Goal: Use online tool/utility: Use online tool/utility

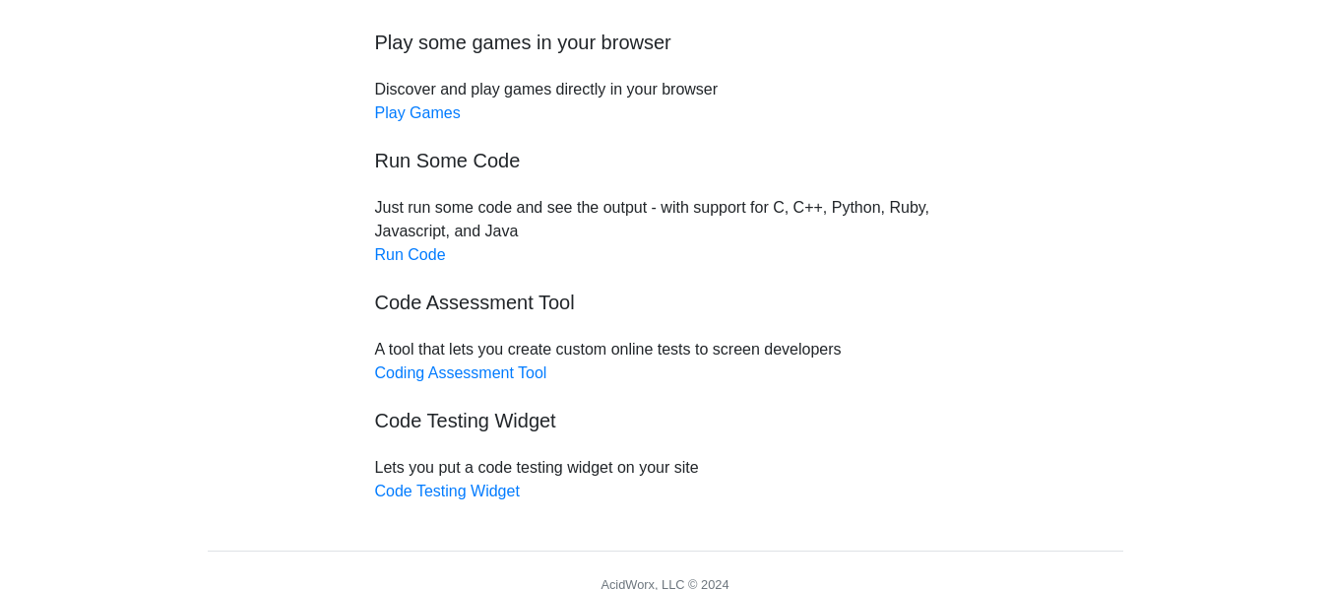
scroll to position [227, 0]
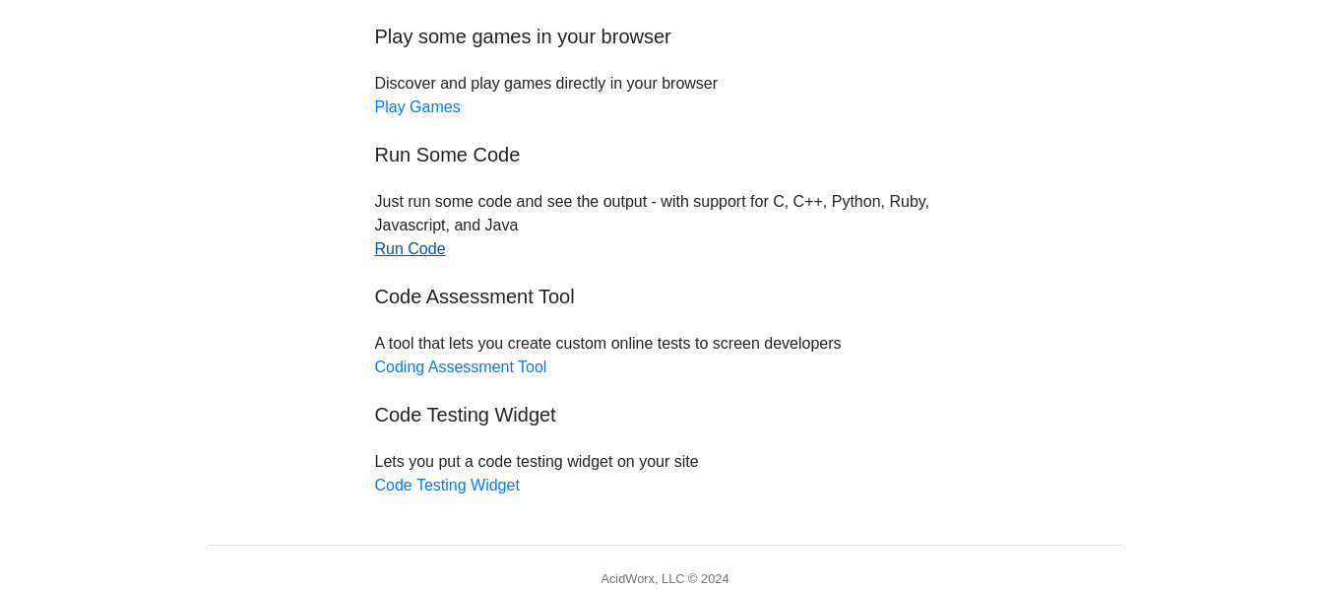
click at [420, 253] on link "Run Code" at bounding box center [410, 248] width 71 height 17
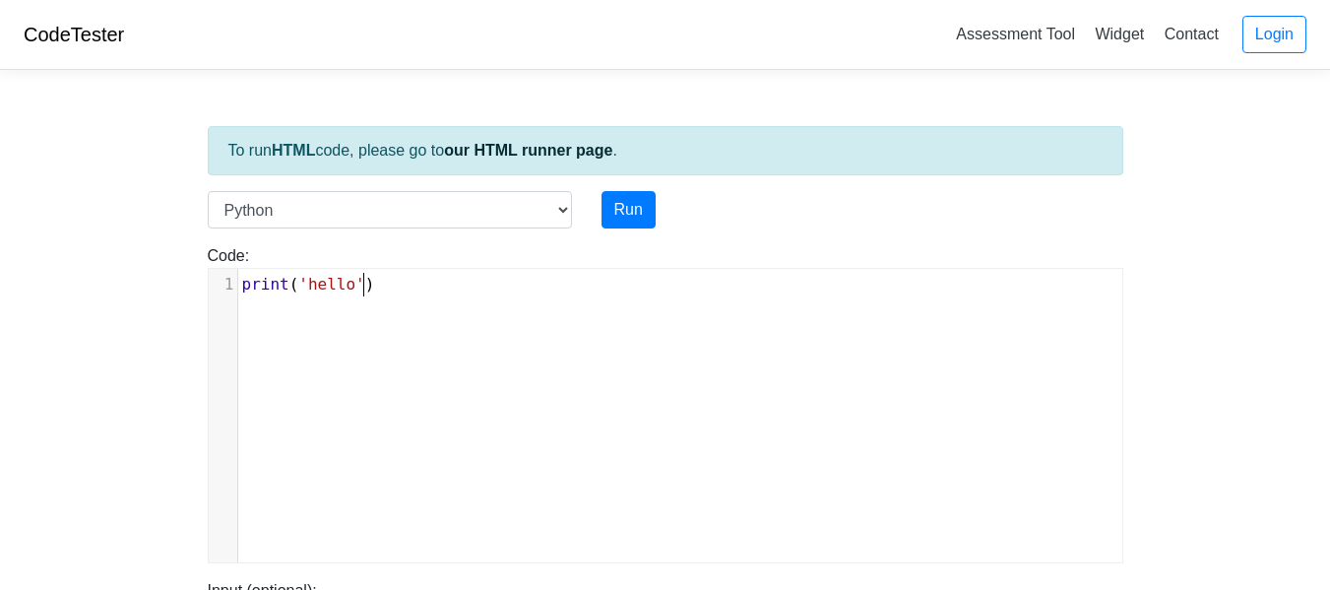
click at [399, 297] on div "xxxxxxxxxx 1 print ( 'hello' )" at bounding box center [687, 285] width 899 height 32
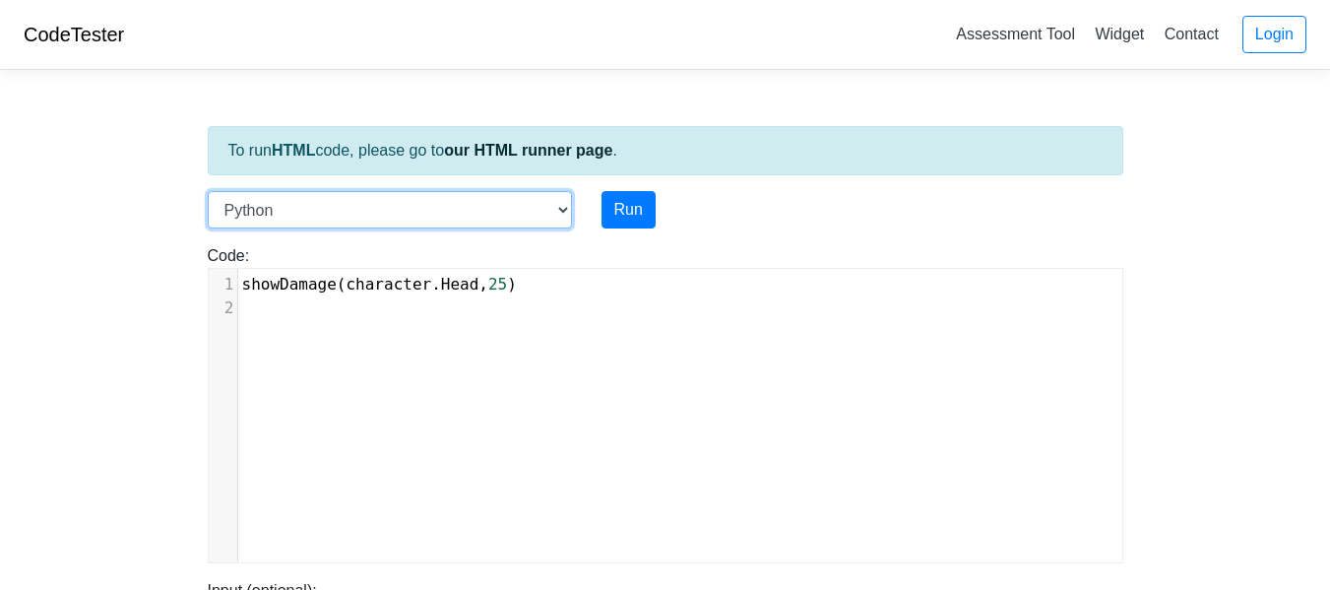
click at [501, 209] on select "C C++ Go Java Javascript Python Ruby" at bounding box center [390, 209] width 364 height 37
click at [521, 201] on select "C C++ Go Java Javascript Python Ruby" at bounding box center [390, 209] width 364 height 37
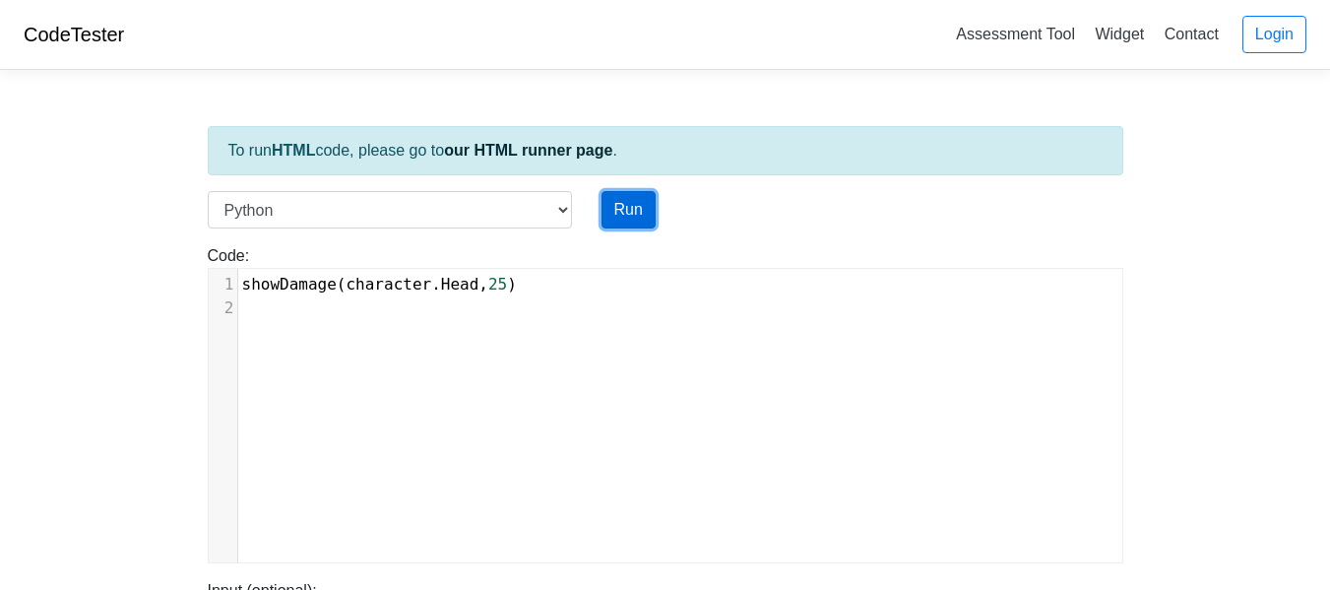
click at [647, 200] on button "Run" at bounding box center [628, 209] width 54 height 37
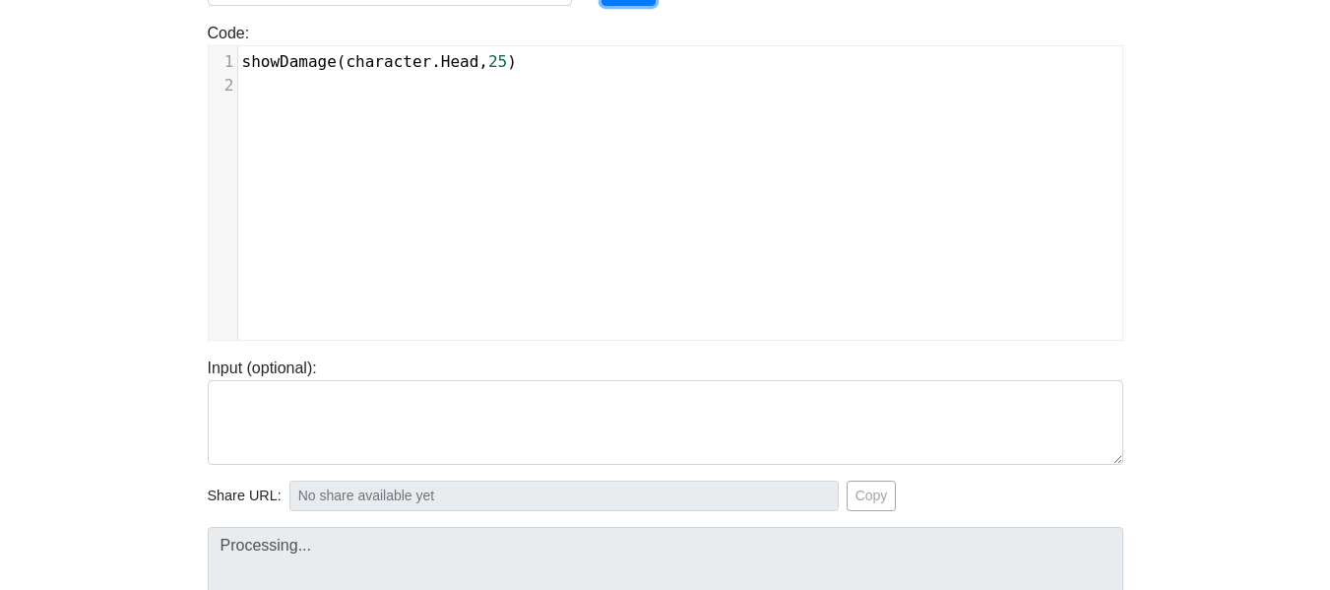
type input "[URL][DOMAIN_NAME]"
type textarea "Submission status: Runtime Error (NZEC) Stderr: Traceback (most recent call las…"
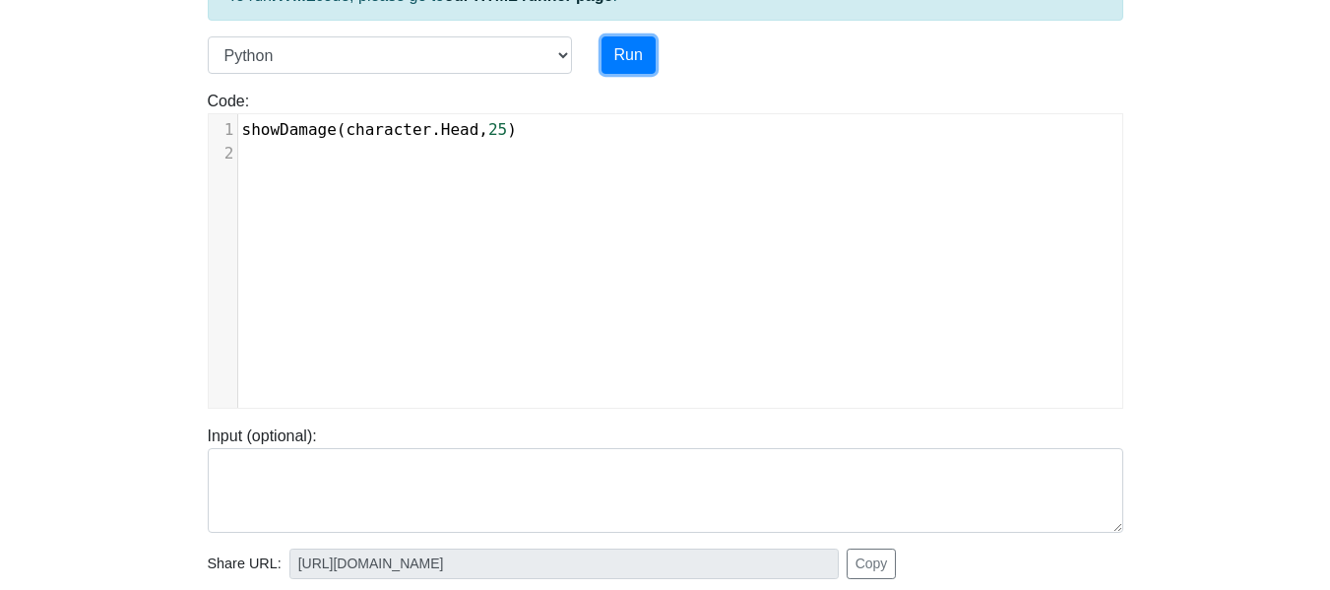
scroll to position [0, 0]
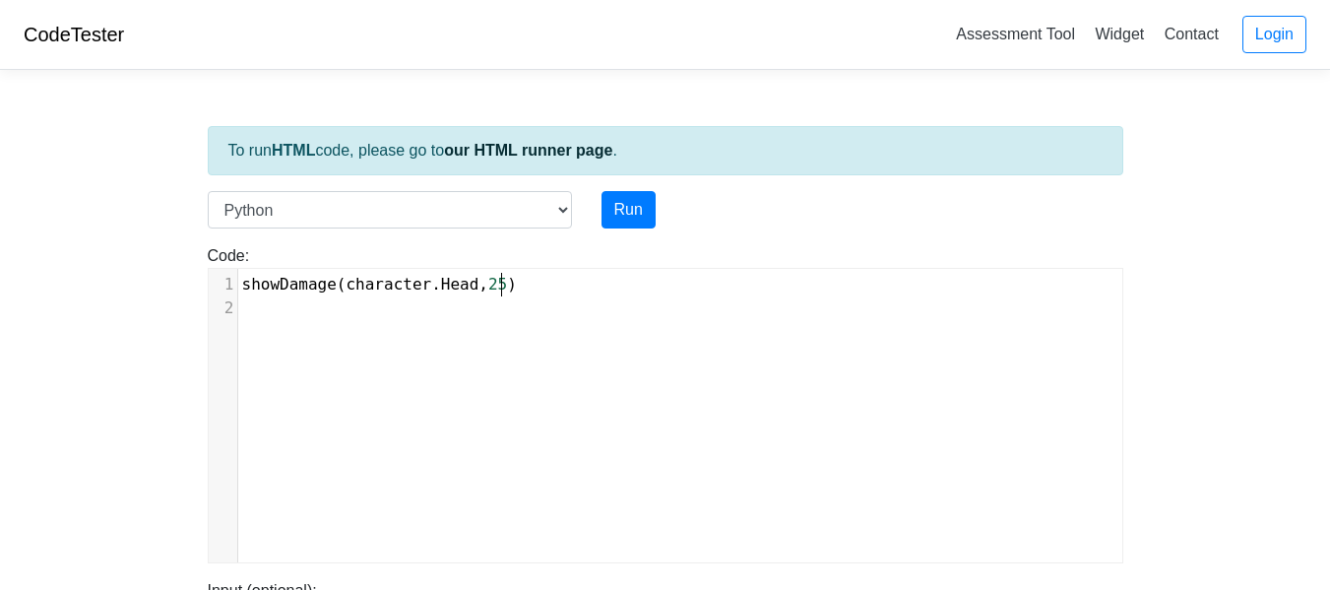
click at [498, 282] on span "showDamage ( character . Head , 25 )" at bounding box center [379, 284] width 275 height 19
